Goal: Task Accomplishment & Management: Manage account settings

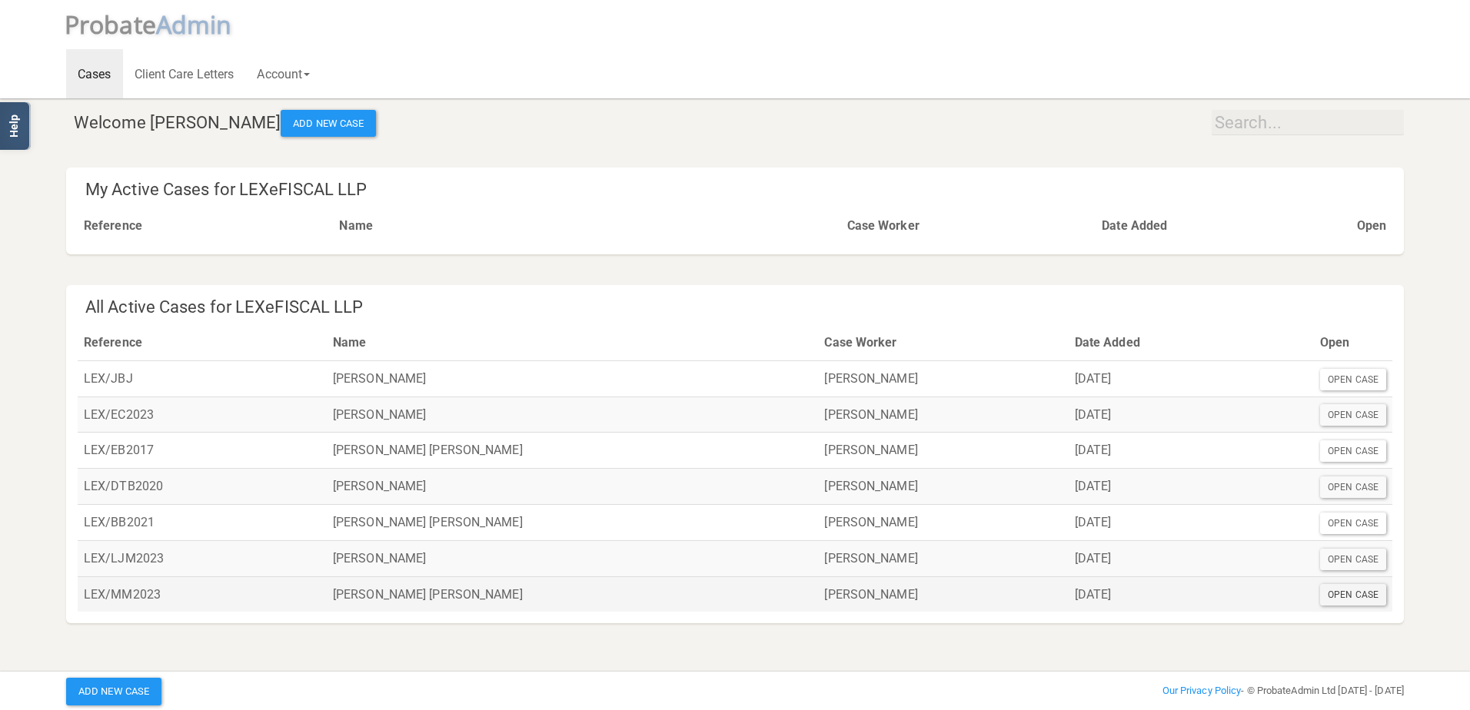
click at [1335, 594] on div "Open Case" at bounding box center [1353, 595] width 66 height 22
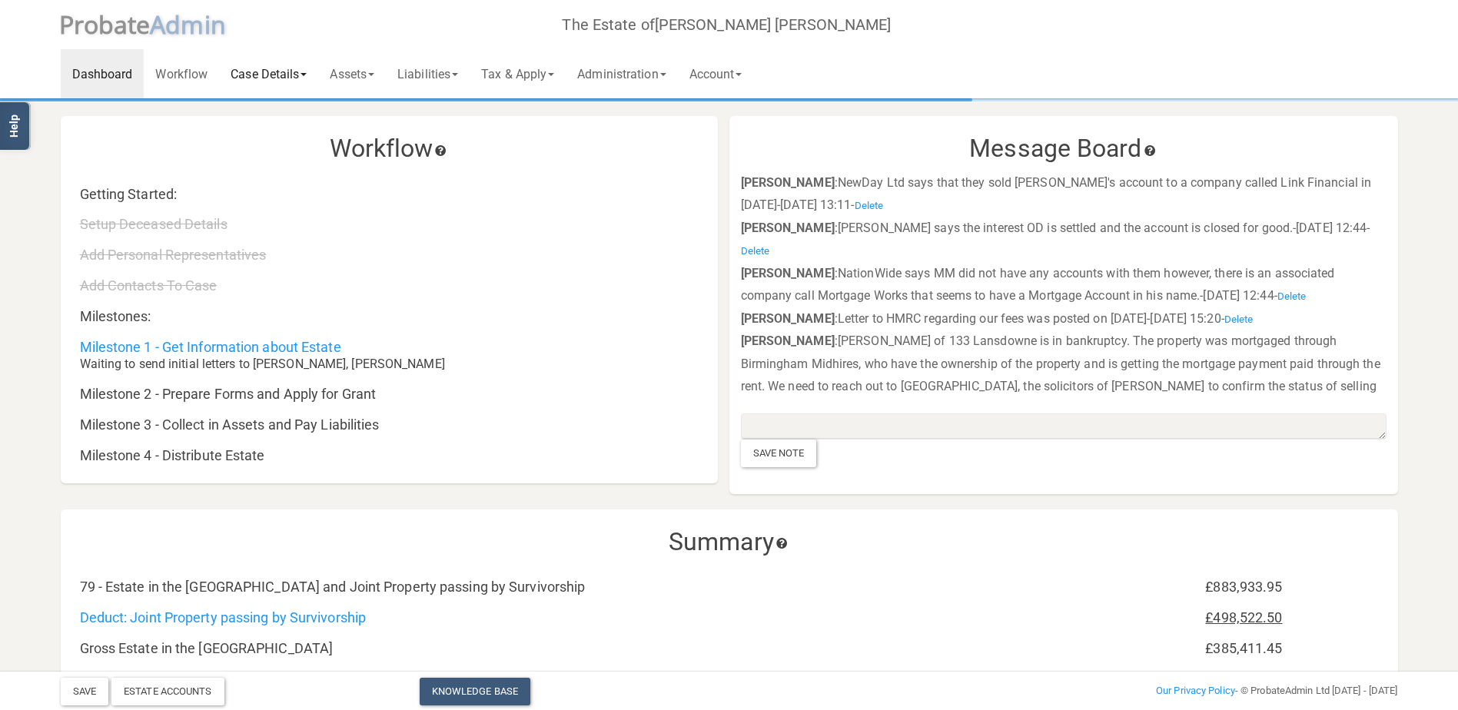
click at [281, 75] on link "Case Details" at bounding box center [268, 73] width 99 height 49
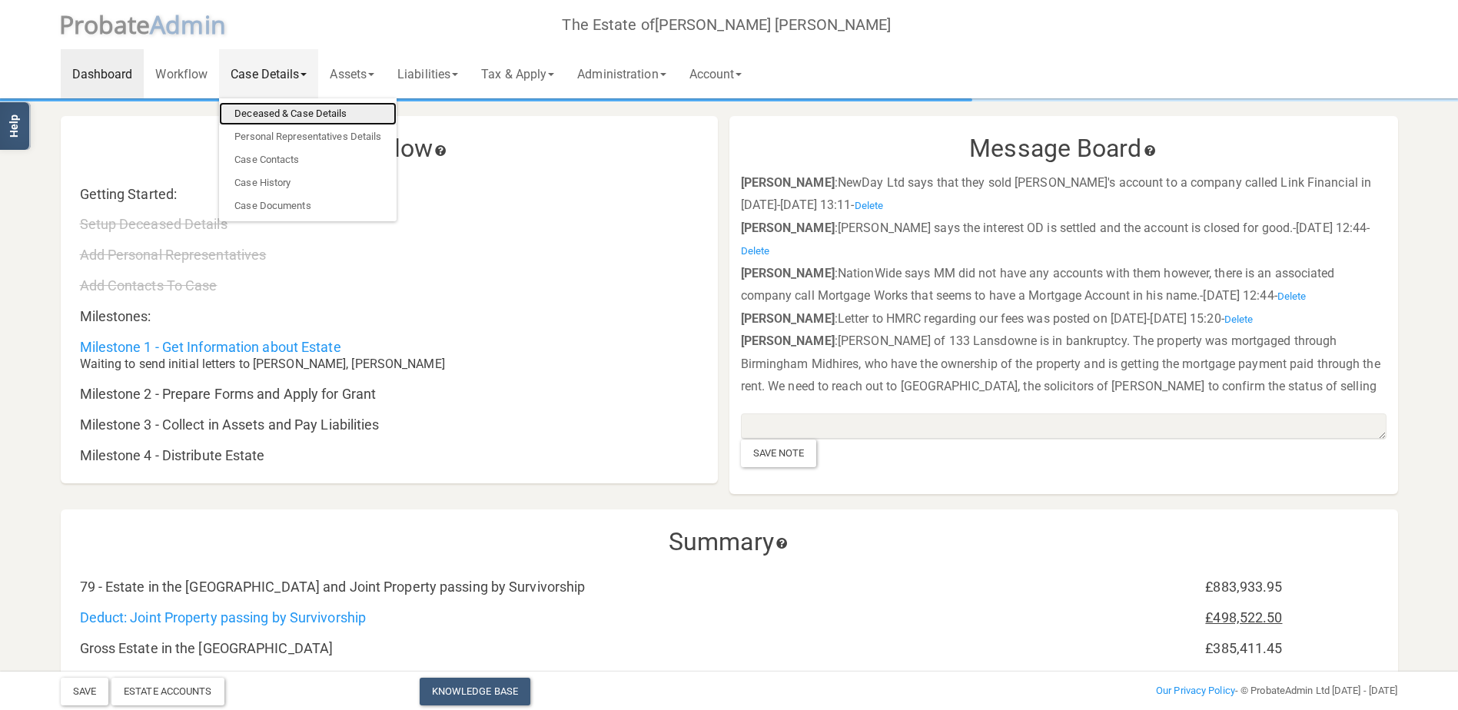
click at [320, 121] on link "Deceased & Case Details" at bounding box center [308, 113] width 178 height 23
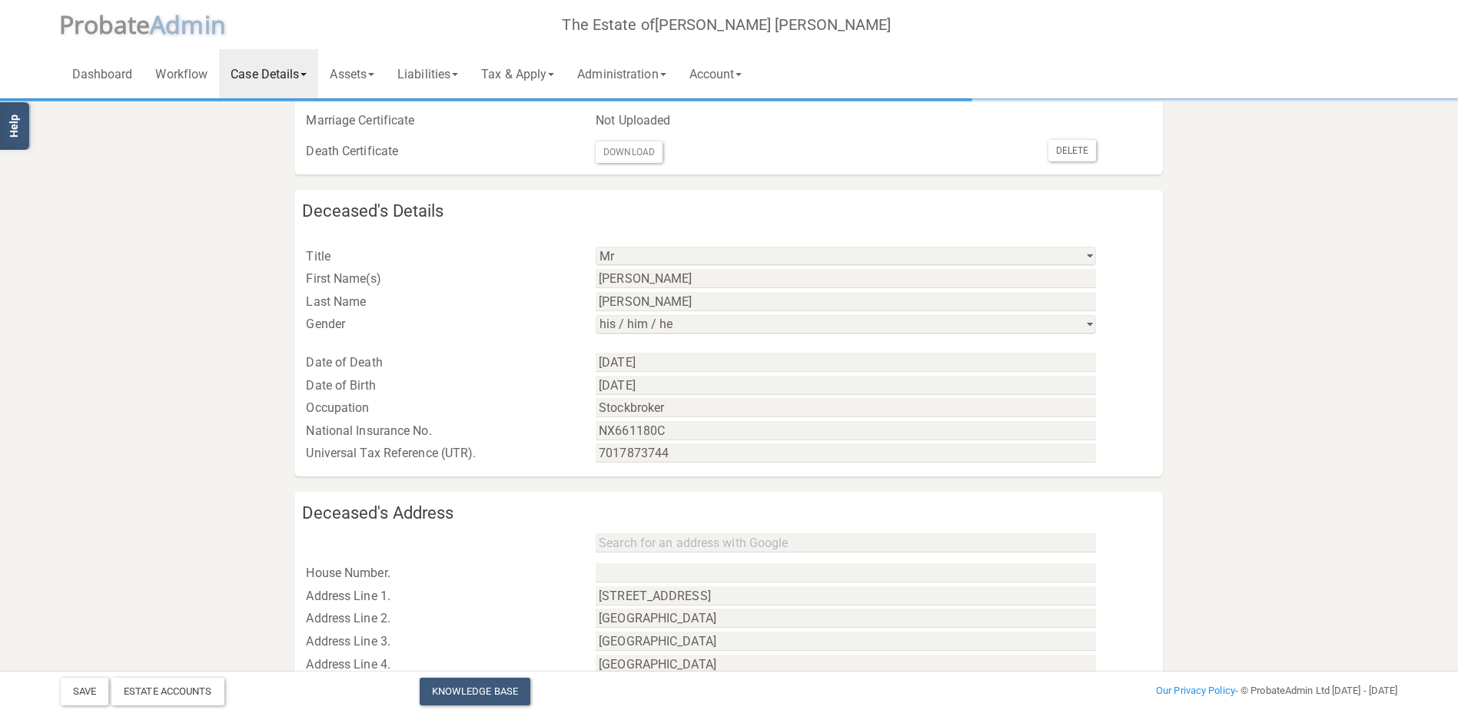
scroll to position [461, 0]
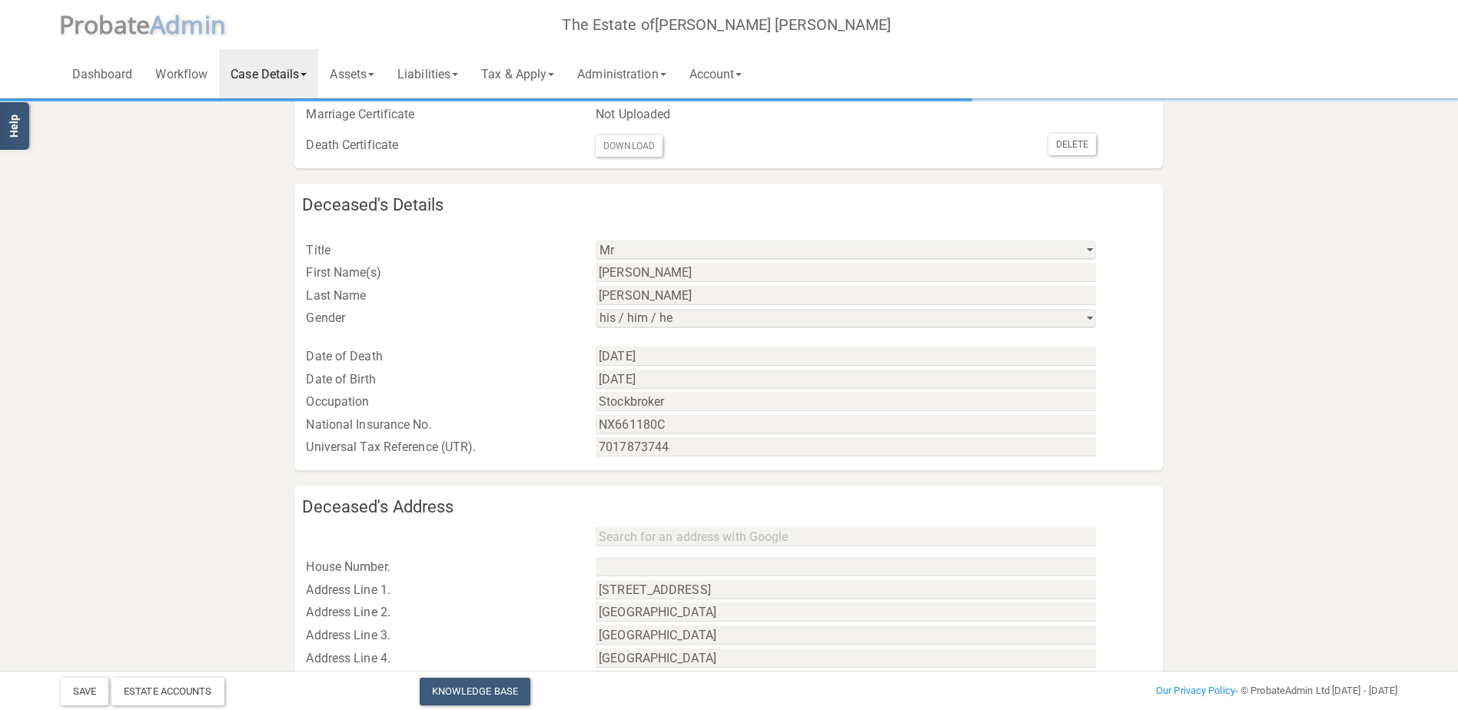
click at [246, 59] on link "Case Details" at bounding box center [268, 73] width 99 height 49
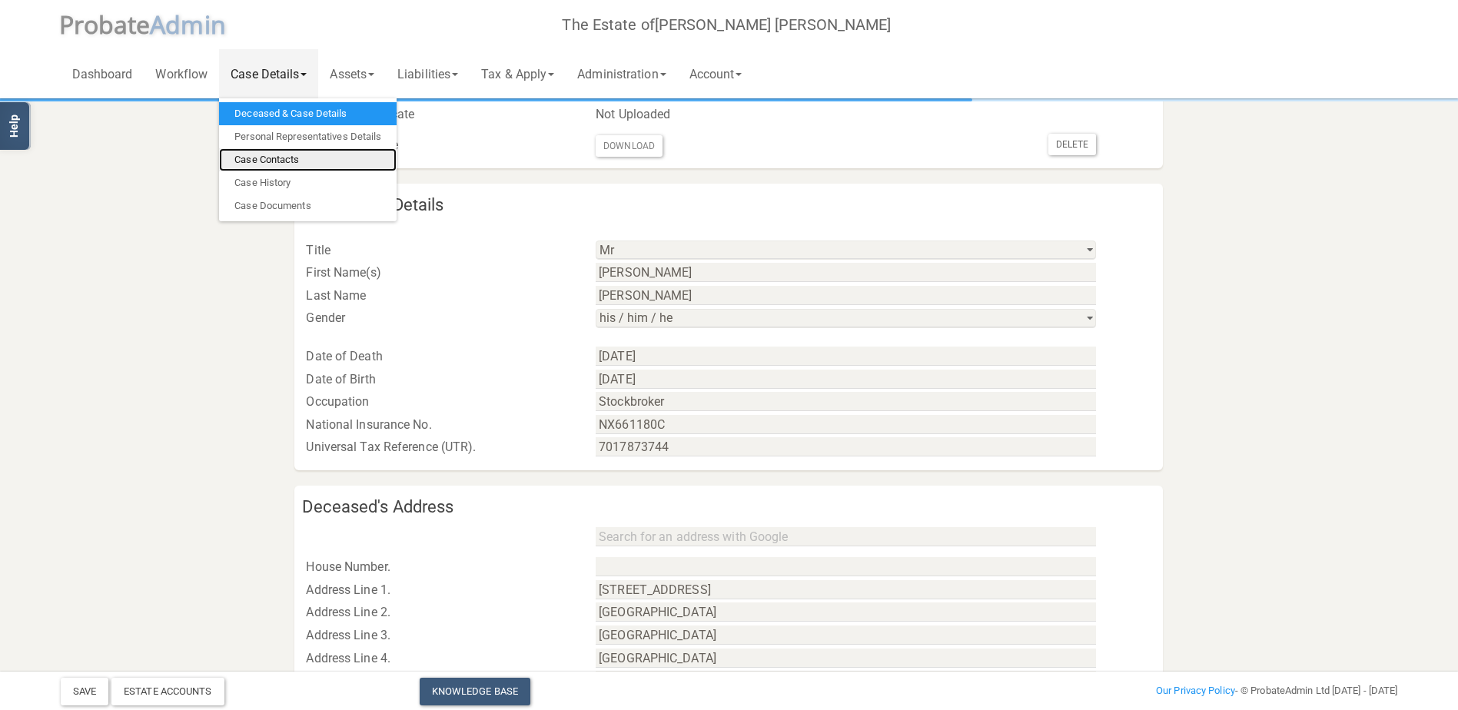
click at [320, 153] on link "Case Contacts" at bounding box center [308, 159] width 178 height 23
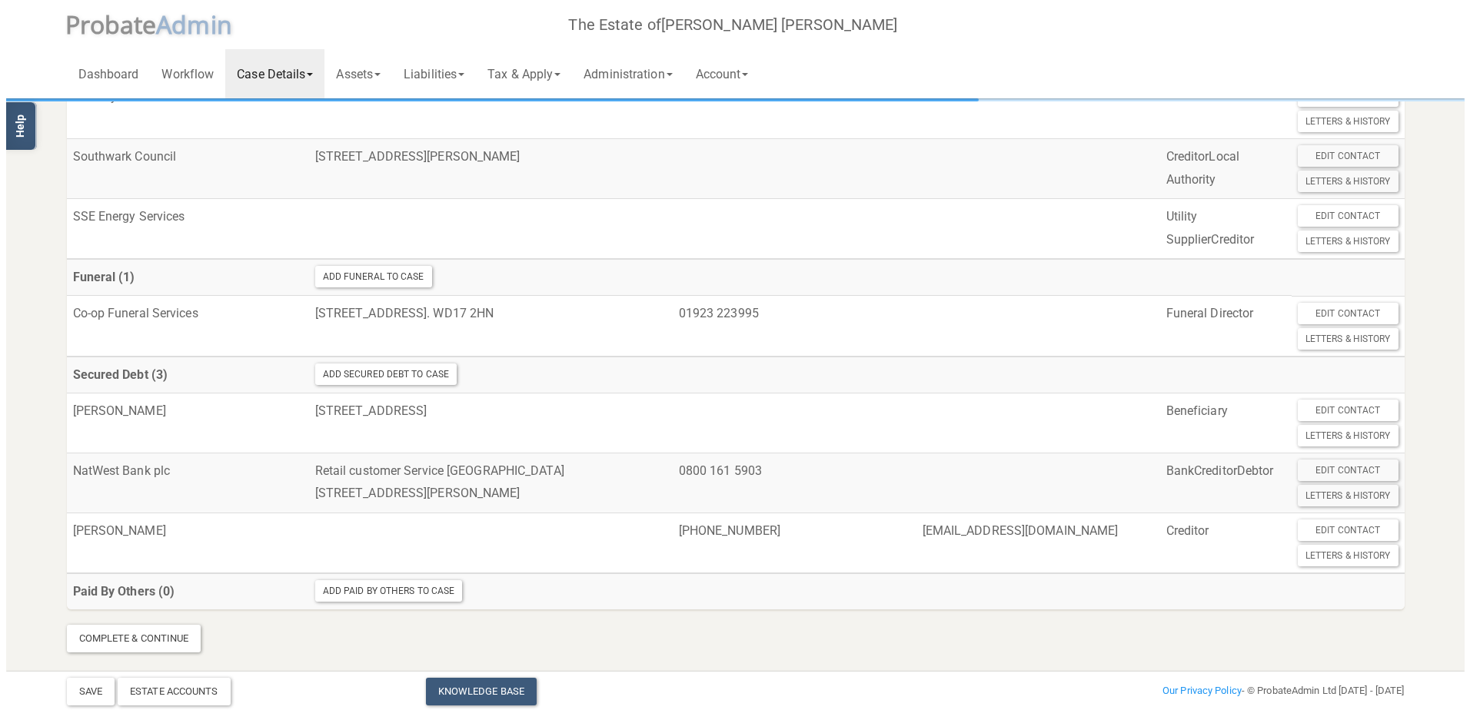
scroll to position [1808, 0]
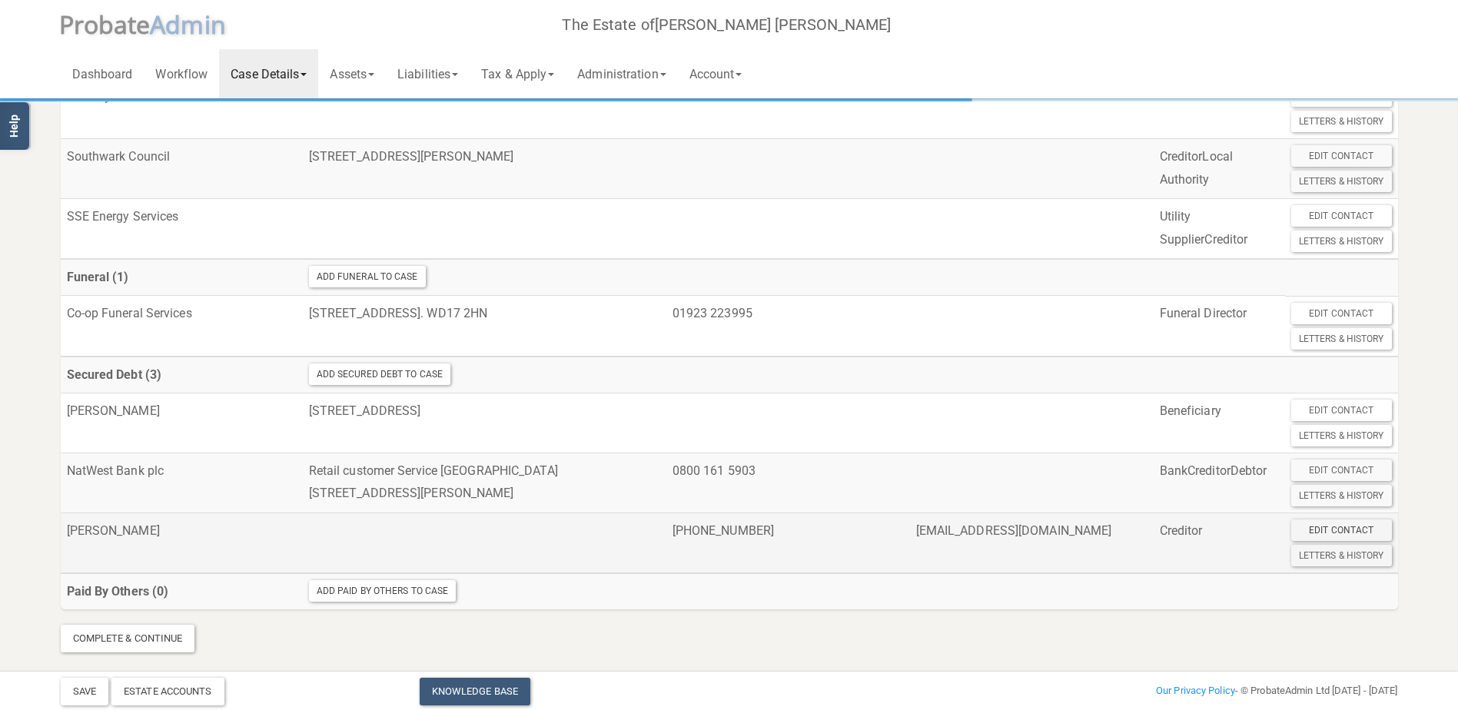
click at [1362, 537] on div "Edit Contact" at bounding box center [1342, 531] width 101 height 22
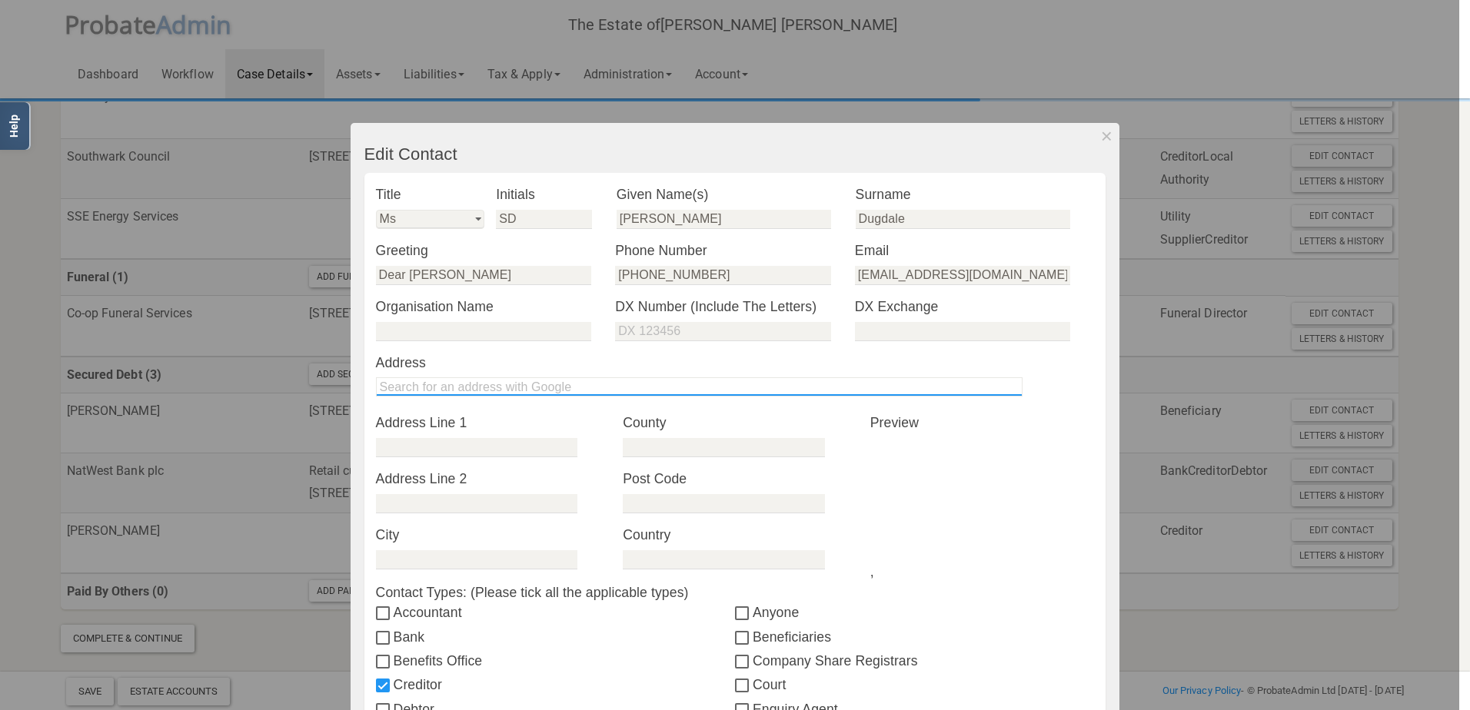
click at [464, 394] on input "text" at bounding box center [699, 387] width 647 height 19
paste input "[STREET_ADDRESS]"
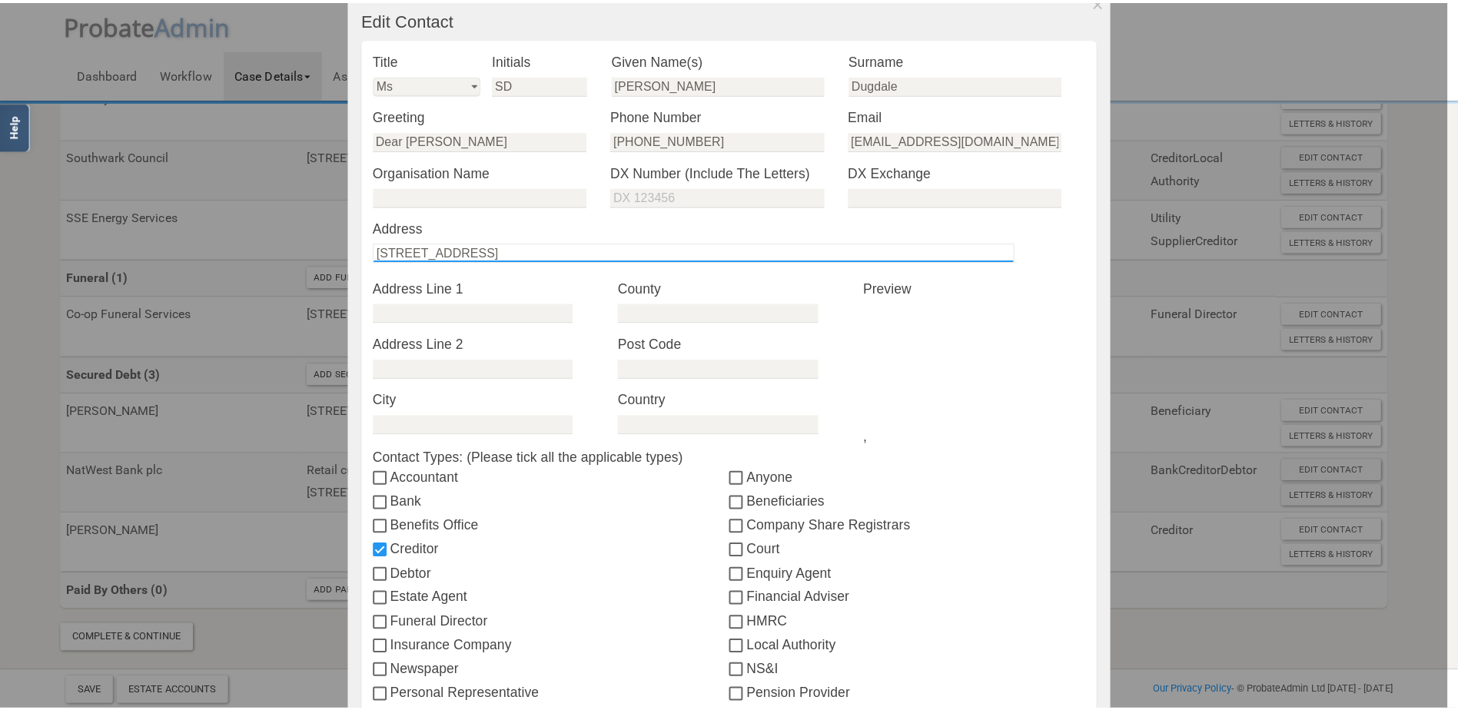
scroll to position [389, 0]
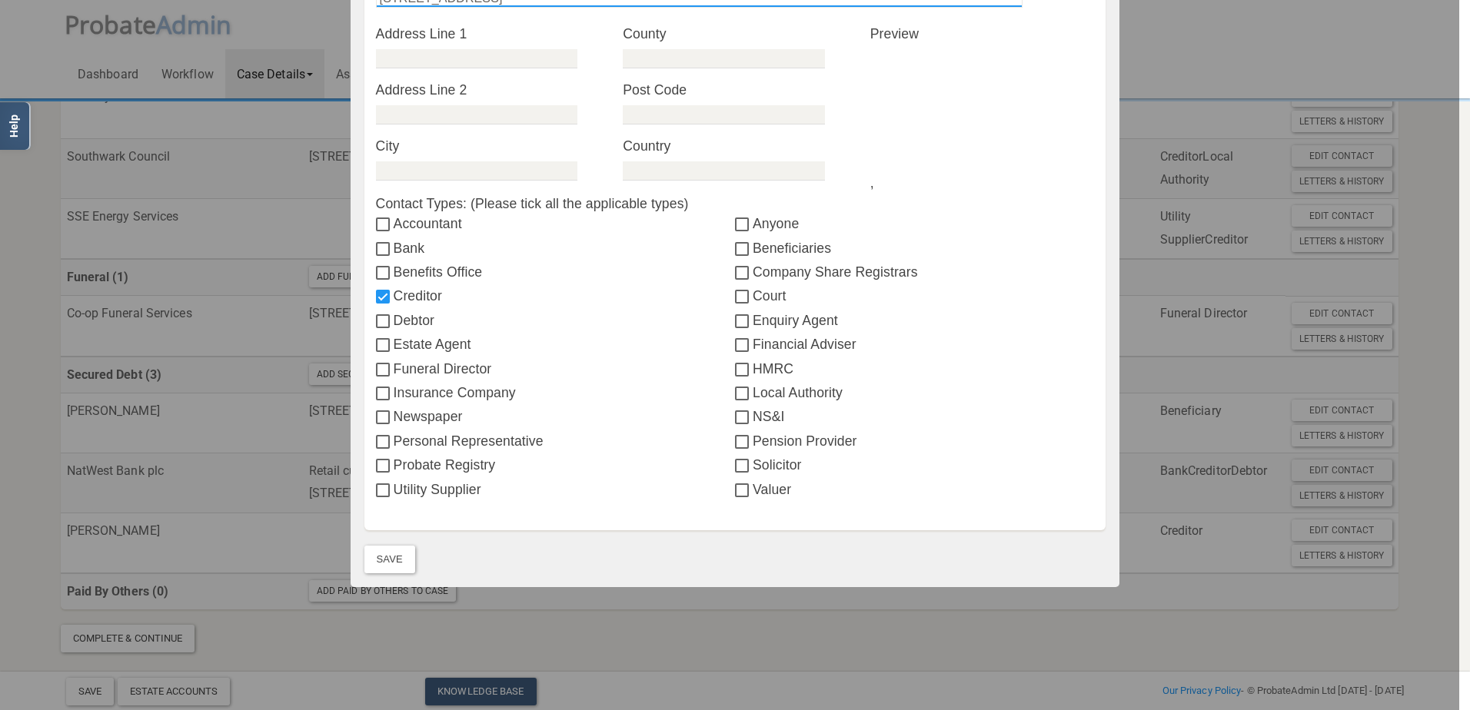
type input "[STREET_ADDRESS]"
click at [364, 573] on div "Save" at bounding box center [735, 560] width 742 height 28
click at [380, 560] on button "Save" at bounding box center [389, 560] width 51 height 28
